Goal: Transaction & Acquisition: Purchase product/service

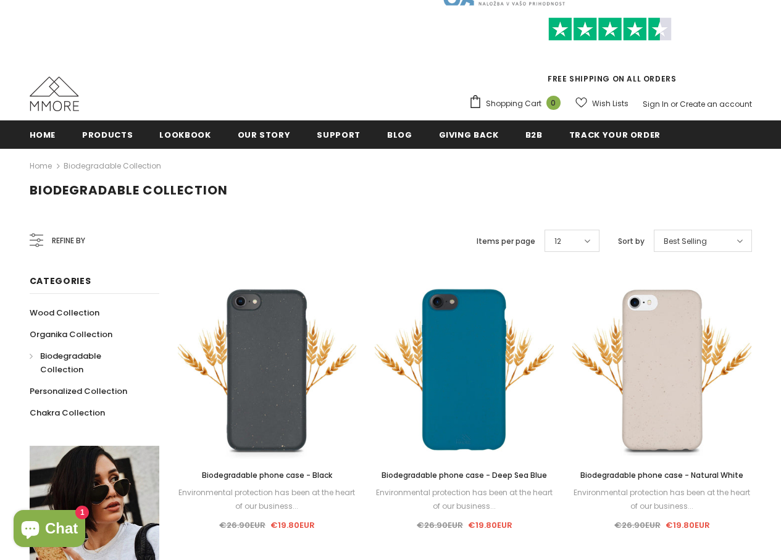
scroll to position [124, 0]
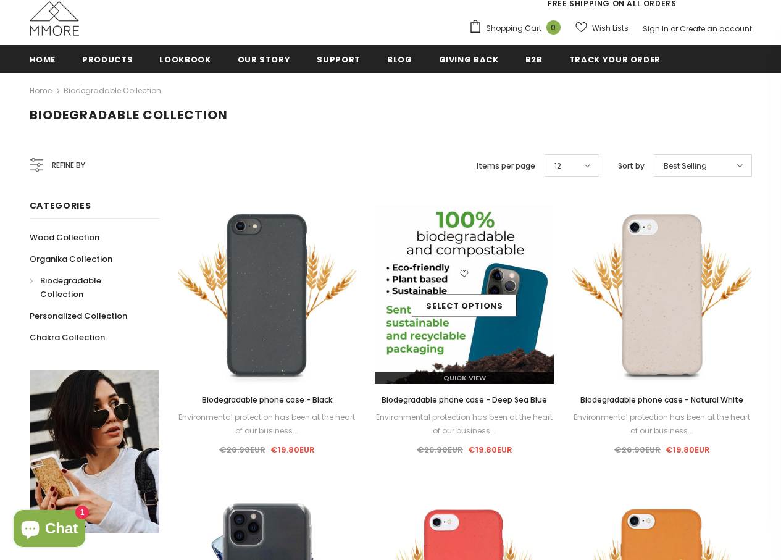
click at [483, 336] on img at bounding box center [464, 294] width 179 height 179
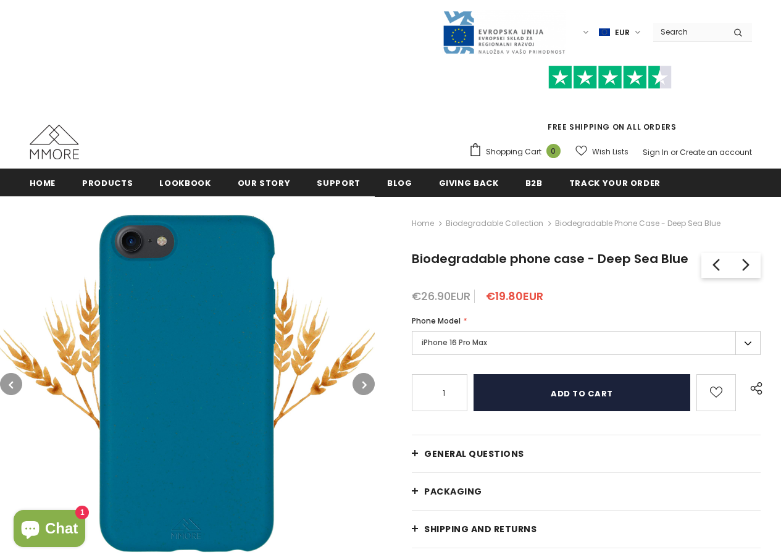
click at [542, 390] on input "Add to cart" at bounding box center [582, 392] width 217 height 37
